Goal: Check status: Check status

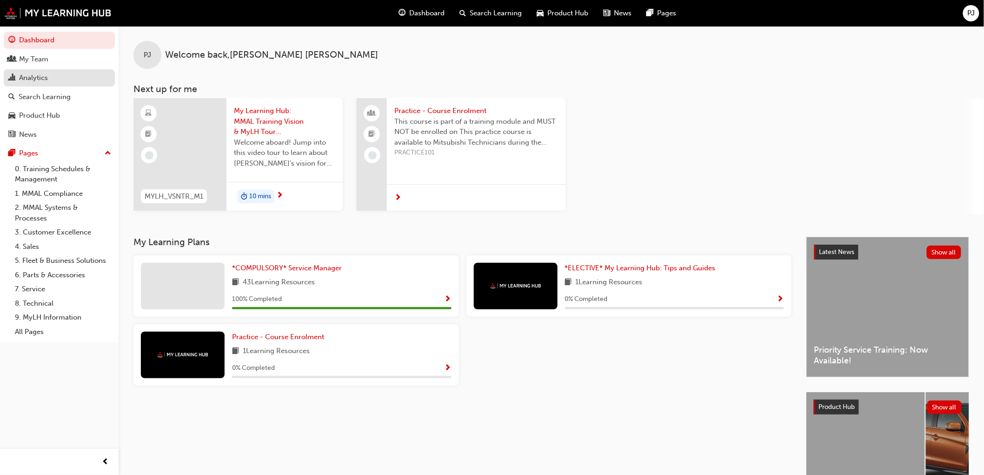
click at [20, 77] on div "Analytics" at bounding box center [33, 78] width 29 height 11
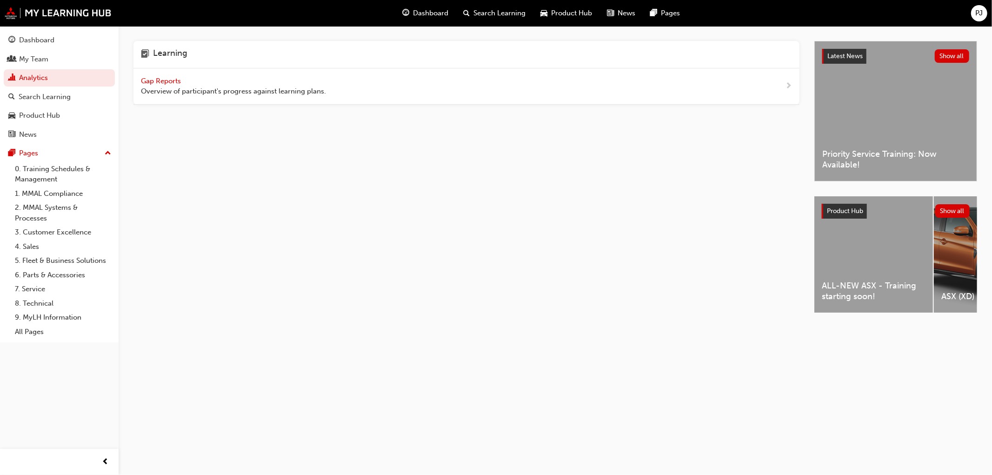
click at [149, 80] on span "Gap Reports" at bounding box center [162, 81] width 42 height 8
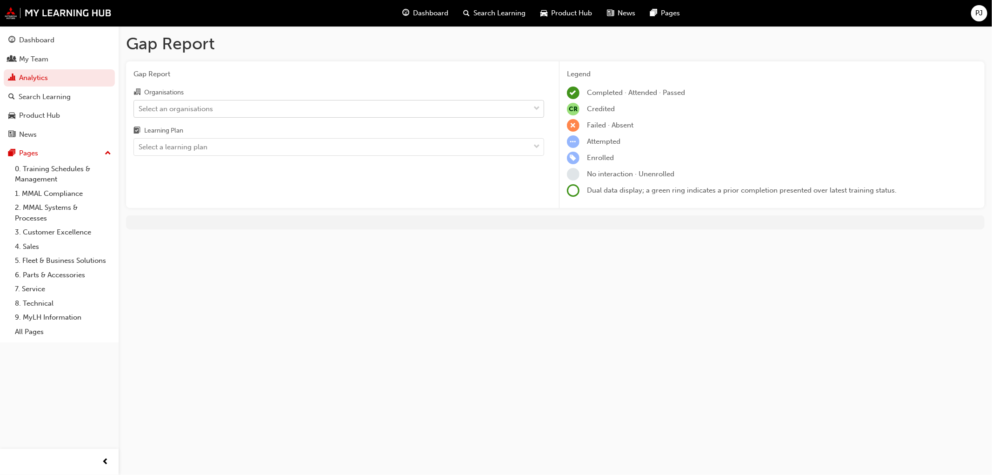
click at [196, 109] on div "Select an organisations" at bounding box center [176, 108] width 74 height 11
click at [139, 109] on input "Organisations Select an organisations" at bounding box center [139, 108] width 1 height 8
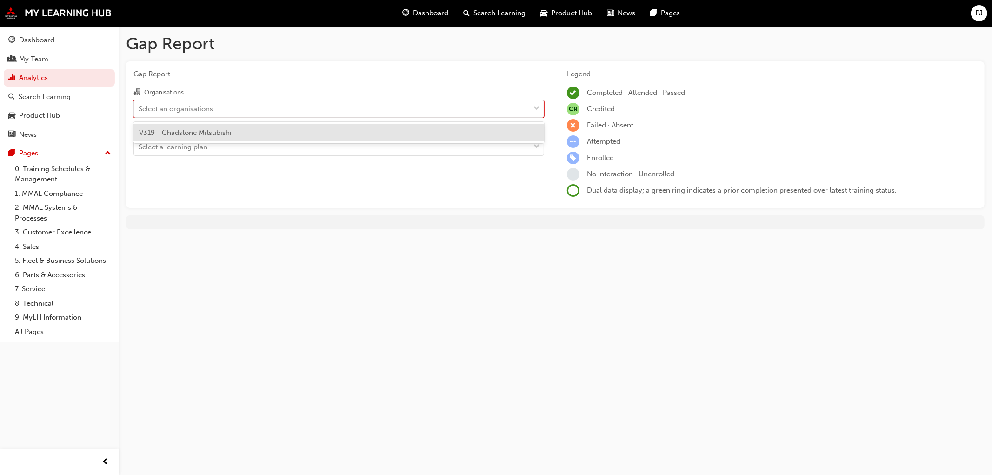
click at [185, 128] on span "V319 - Chadstone Mitsubishi" at bounding box center [185, 132] width 93 height 8
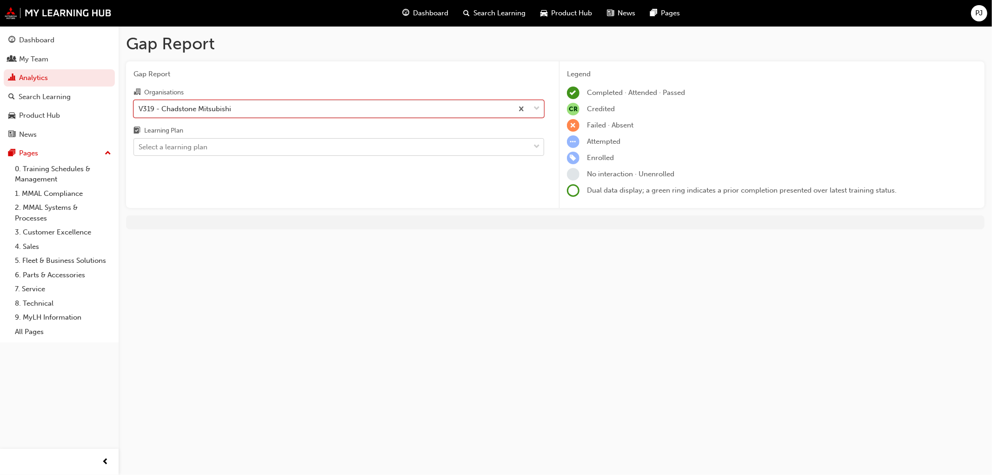
click at [184, 152] on div "Select a learning plan" at bounding box center [173, 147] width 69 height 11
click at [139, 151] on input "Learning Plan Select a learning plan" at bounding box center [139, 147] width 1 height 8
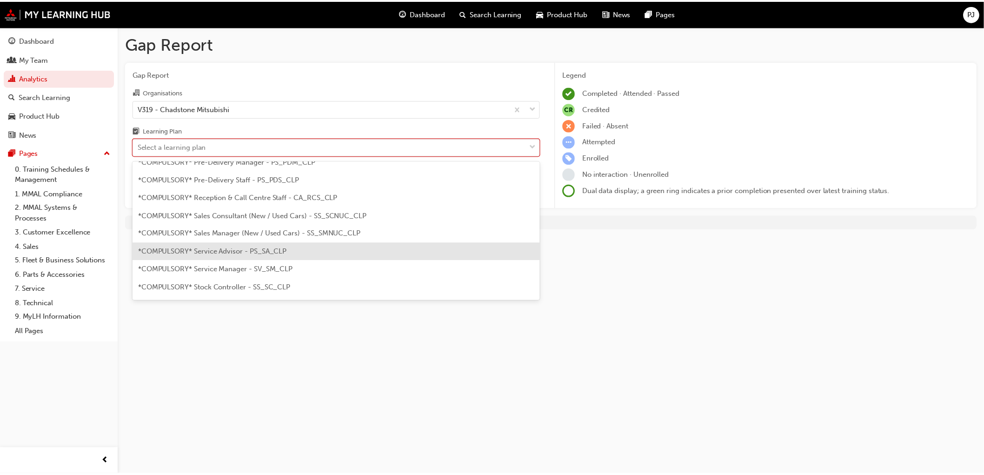
scroll to position [258, 0]
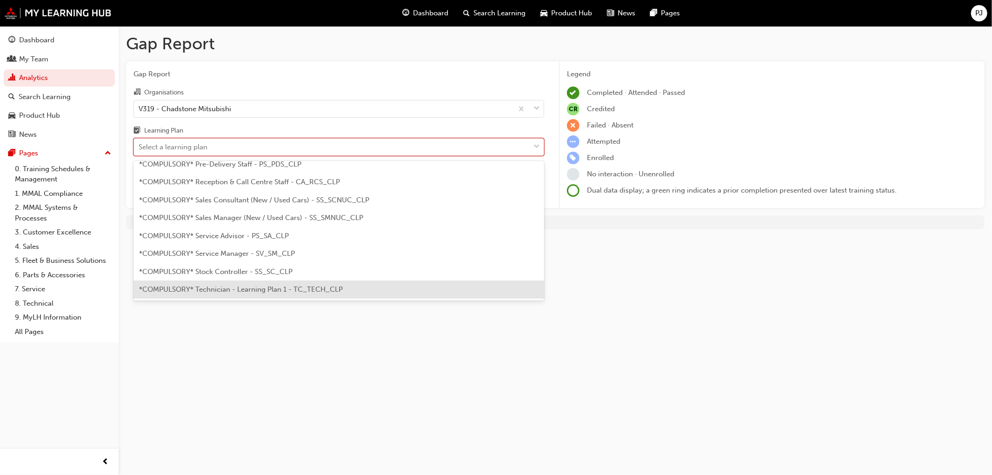
click at [250, 291] on span "*COMPULSORY* Technician - Learning Plan 1 - TC_TECH_CLP" at bounding box center [241, 289] width 204 height 8
